Goal: Information Seeking & Learning: Learn about a topic

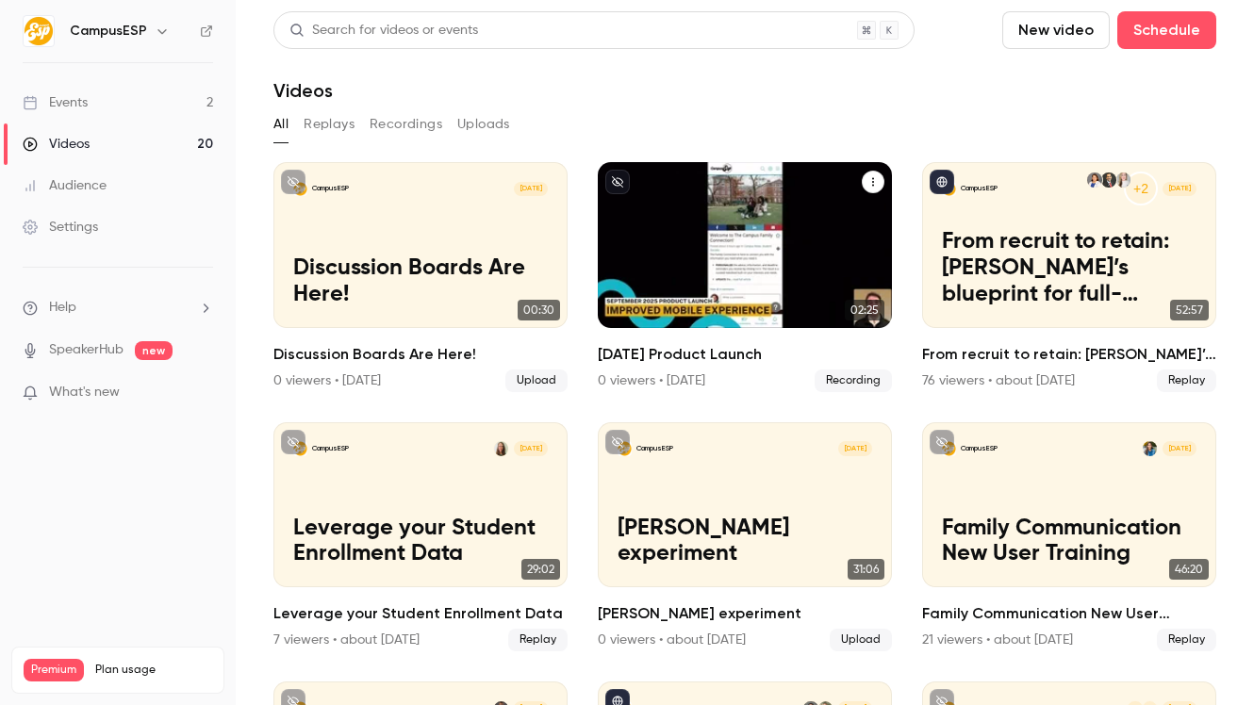
click at [762, 198] on div "CampusESP Sep [DATE] Product Launch" at bounding box center [745, 245] width 294 height 166
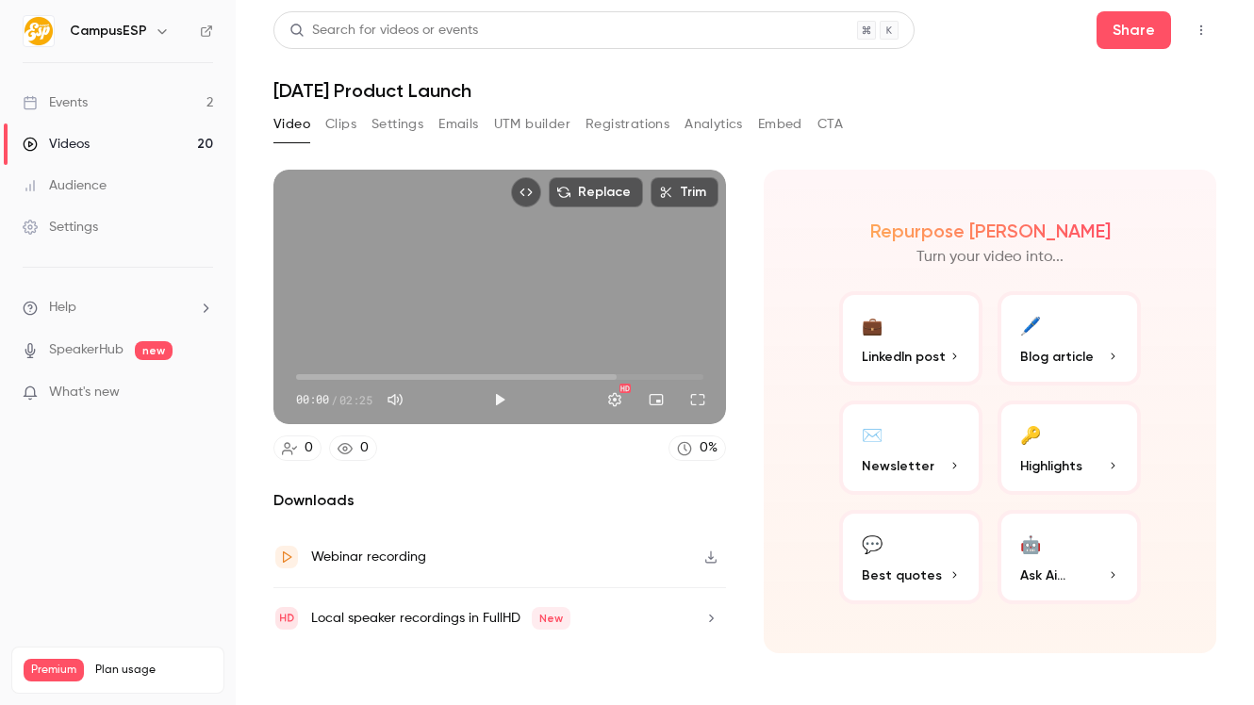
click at [779, 127] on button "Embed" at bounding box center [780, 124] width 44 height 30
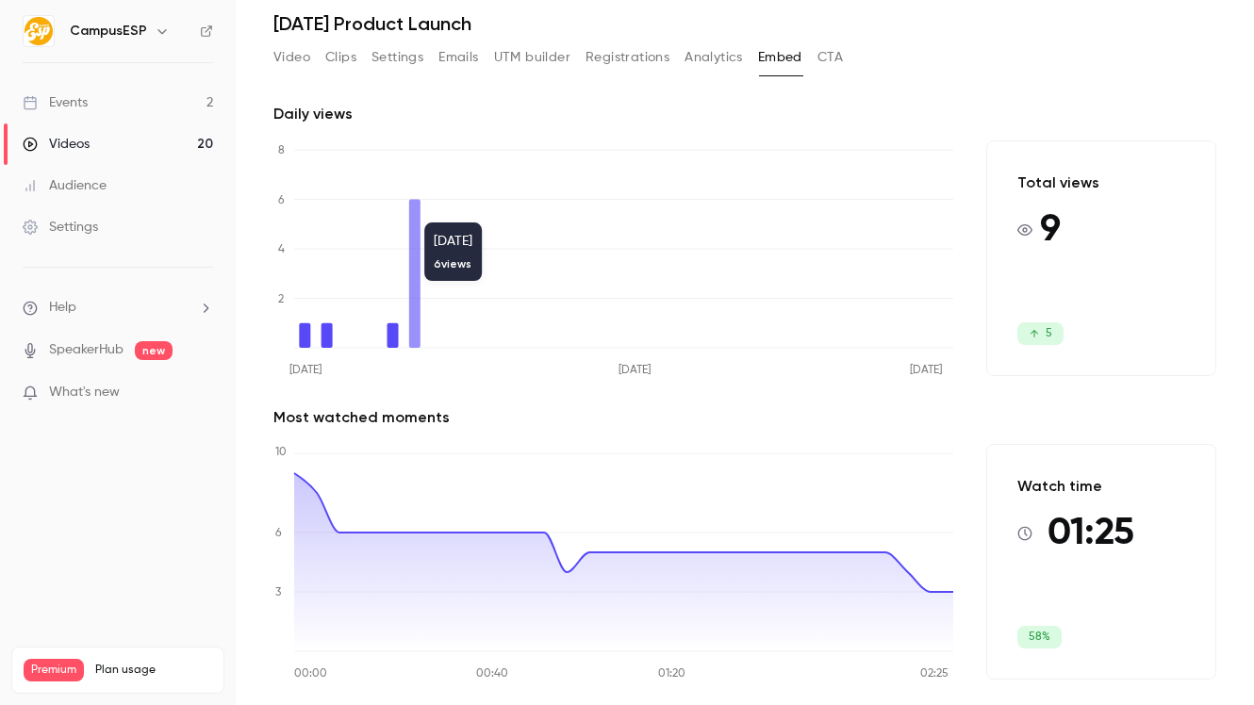
scroll to position [72, 0]
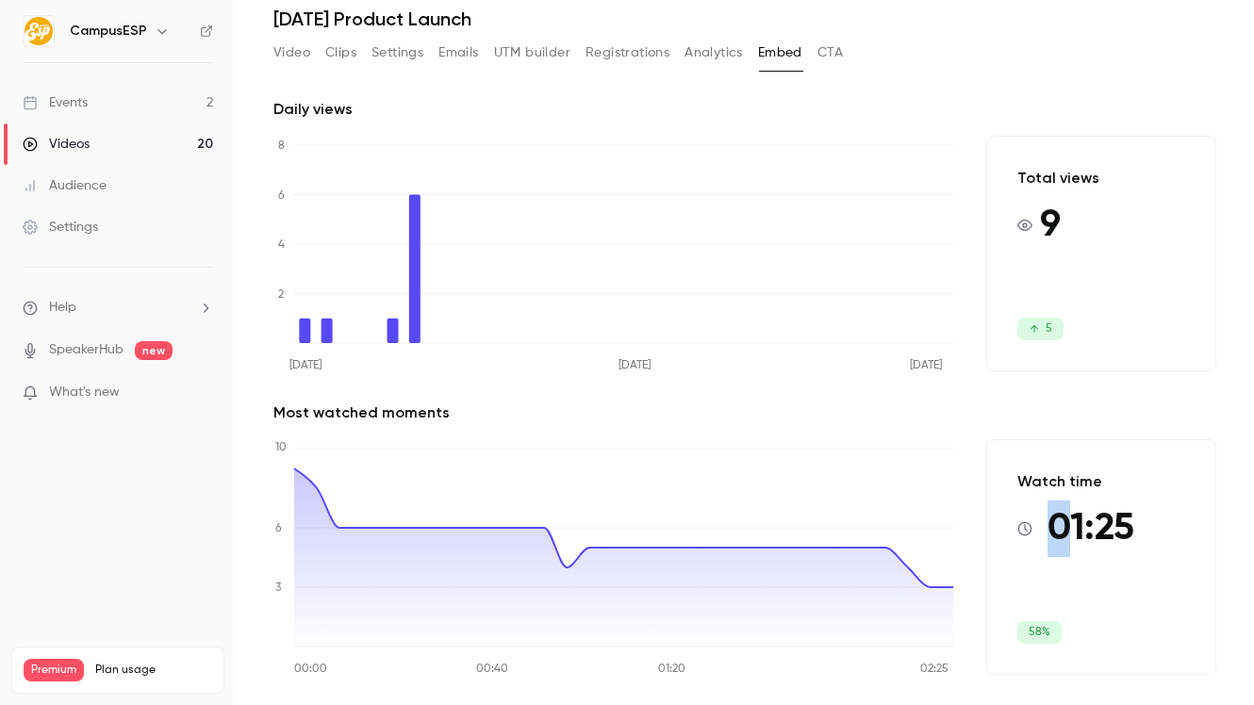
drag, startPoint x: 1055, startPoint y: 550, endPoint x: 1035, endPoint y: 495, distance: 59.0
click at [1047, 510] on span "01:25" at bounding box center [1090, 529] width 87 height 57
click at [1035, 493] on div "Watch time 01:25" at bounding box center [1075, 513] width 117 height 87
click at [1017, 526] on icon at bounding box center [1024, 528] width 15 height 15
drag, startPoint x: 1030, startPoint y: 635, endPoint x: 995, endPoint y: 616, distance: 39.6
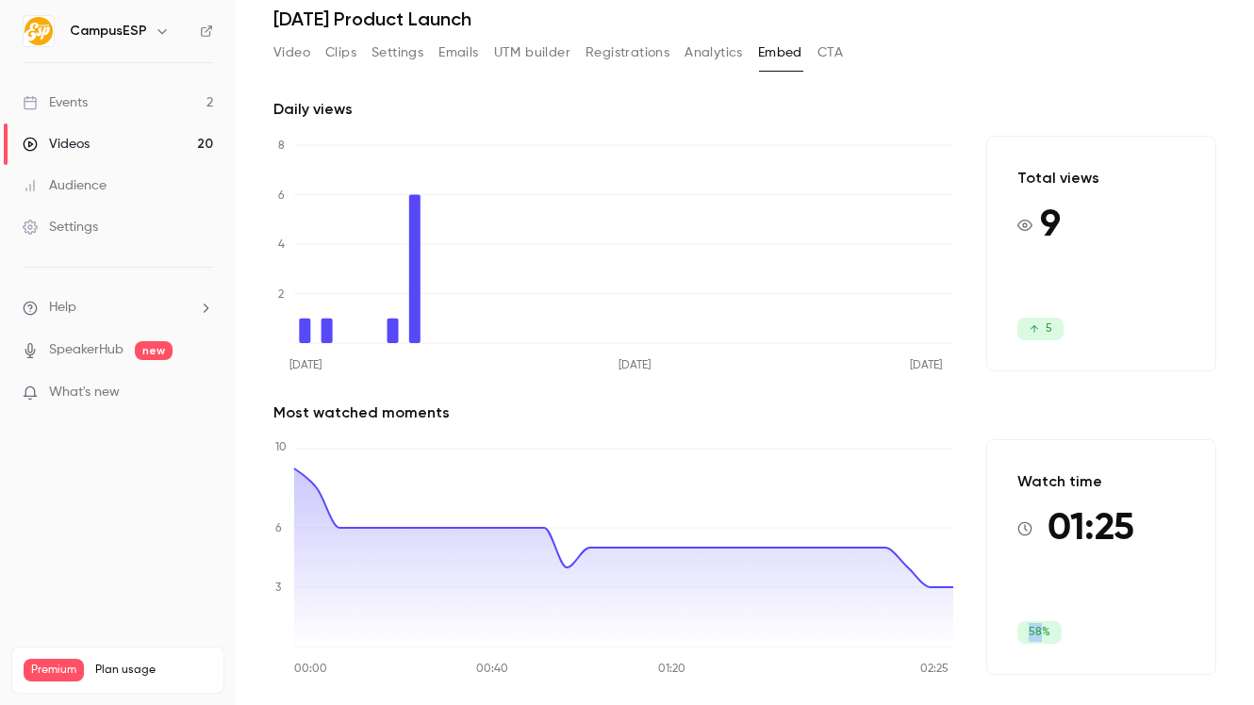
click at [992, 616] on div "Watch time 01:25 58%" at bounding box center [1101, 557] width 230 height 236
click at [995, 616] on div "Watch time 01:25 58%" at bounding box center [1101, 557] width 230 height 236
click at [1017, 633] on span "58%" at bounding box center [1039, 632] width 44 height 23
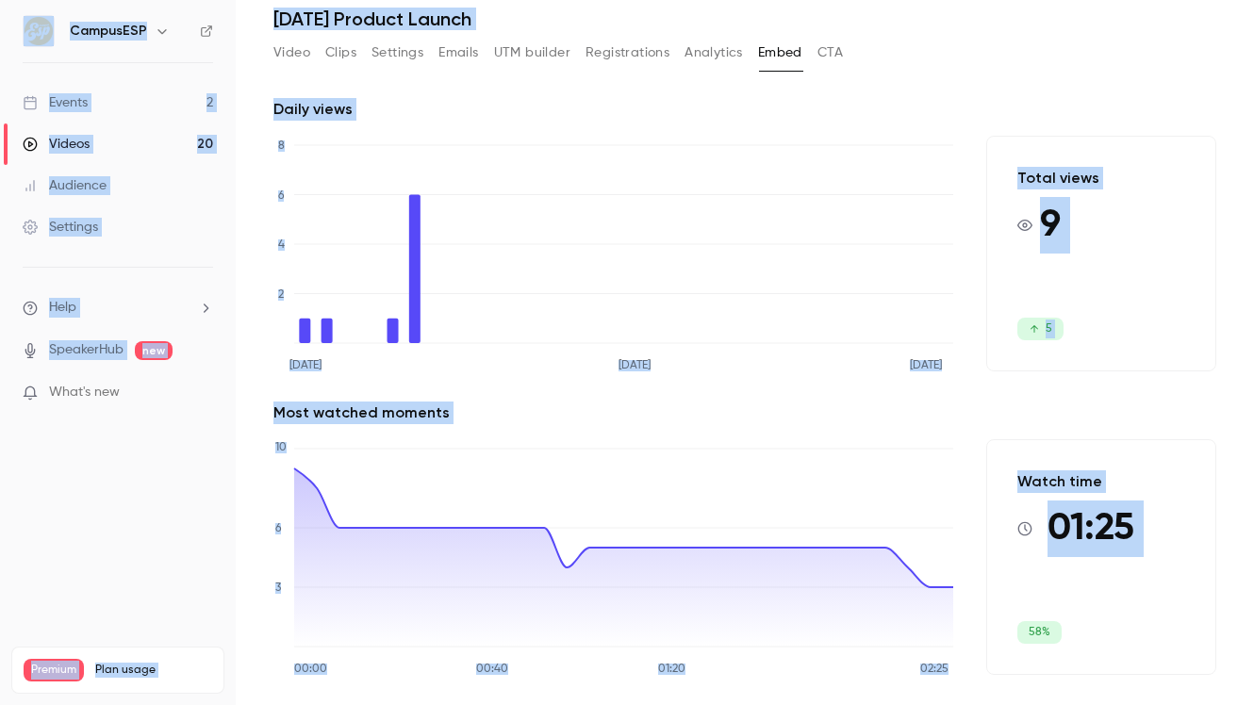
click at [1017, 633] on span "58%" at bounding box center [1039, 632] width 44 height 23
drag, startPoint x: 1012, startPoint y: 633, endPoint x: 1014, endPoint y: 649, distance: 16.1
click at [1014, 649] on div "Watch time 01:25 58%" at bounding box center [1101, 557] width 230 height 236
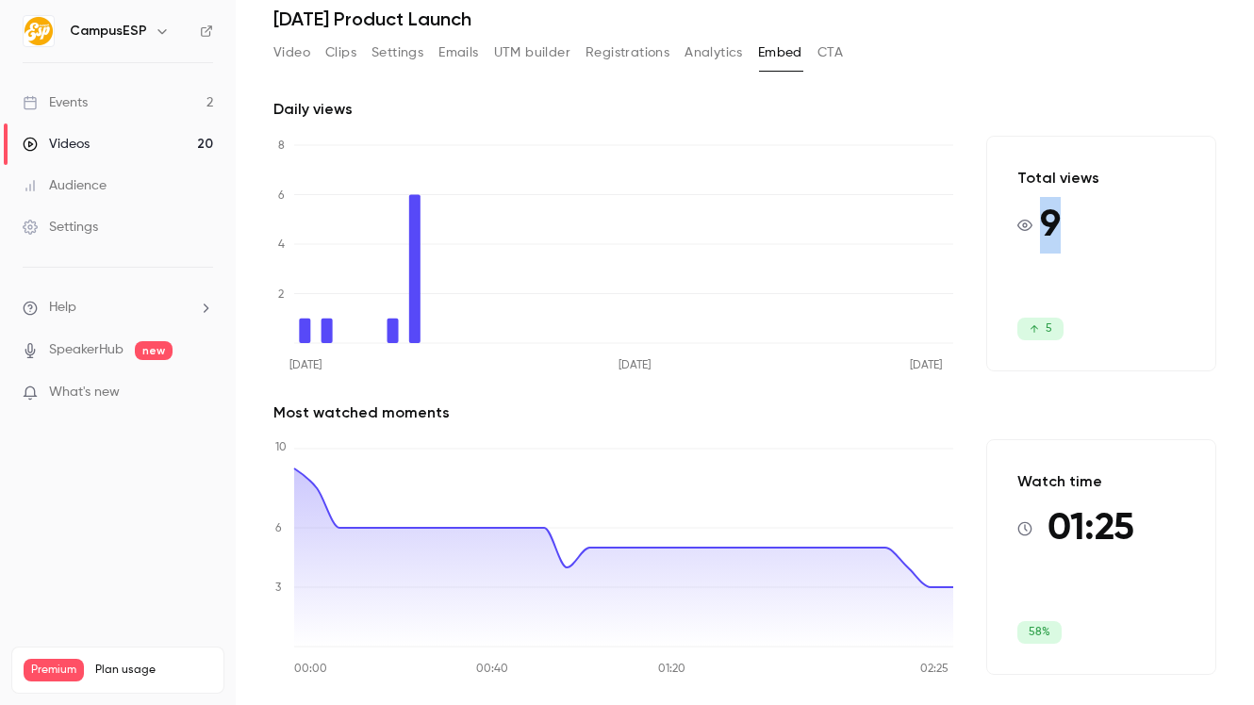
drag, startPoint x: 1025, startPoint y: 337, endPoint x: 1000, endPoint y: 207, distance: 131.4
click at [1000, 208] on div "Total views 9 5" at bounding box center [1101, 254] width 230 height 236
click at [1000, 207] on div "Total views 9 5" at bounding box center [1101, 254] width 230 height 236
click at [699, 49] on button "Analytics" at bounding box center [713, 53] width 58 height 30
